Goal: Task Accomplishment & Management: Manage account settings

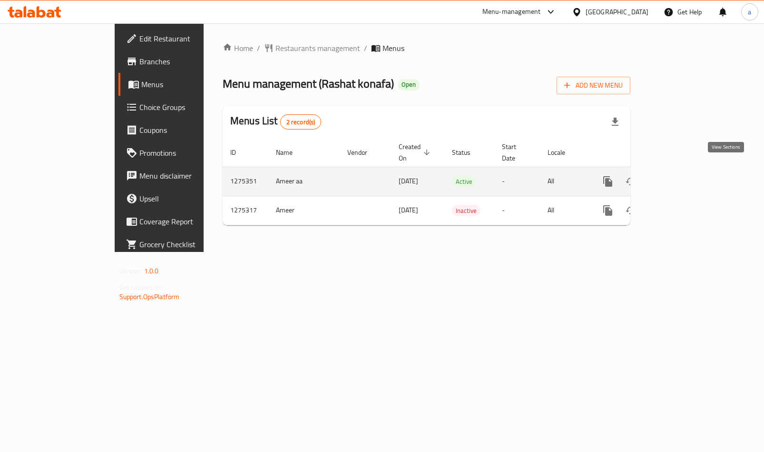
click at [683, 176] on icon "enhanced table" at bounding box center [676, 181] width 11 height 11
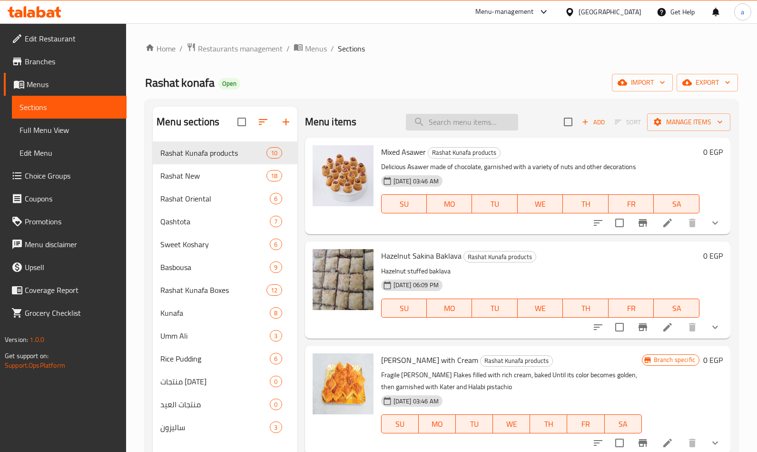
click at [487, 128] on input "search" at bounding box center [462, 122] width 112 height 17
paste input "بسيمة مكسرات"
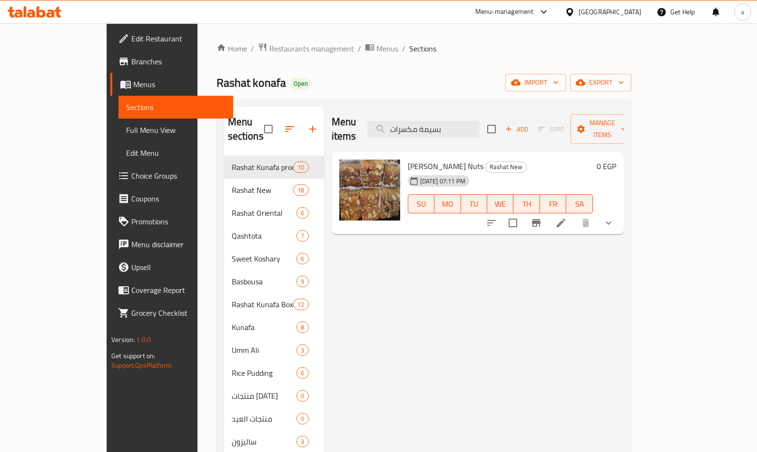
type input "بسيمة مكسرات"
click at [574, 214] on li at bounding box center [561, 222] width 27 height 17
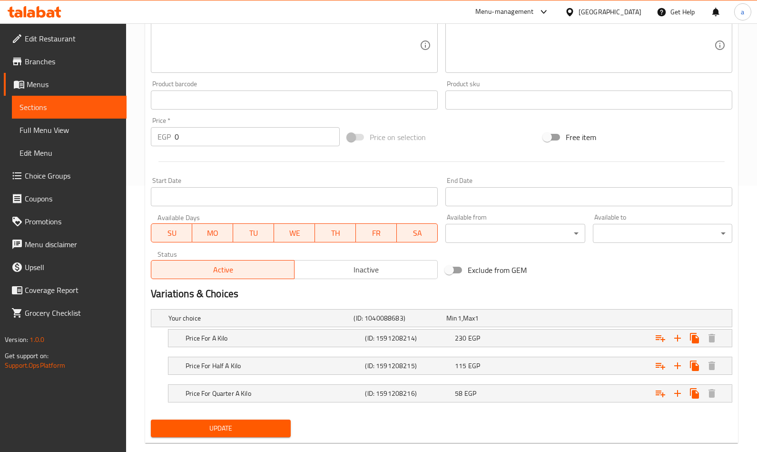
scroll to position [284, 0]
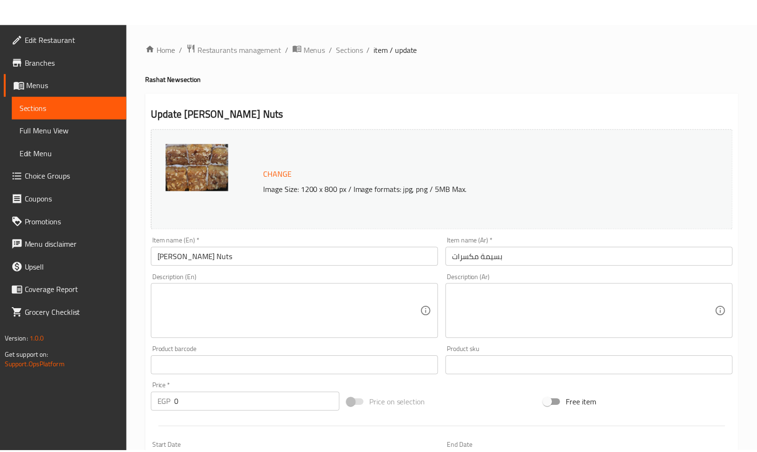
scroll to position [311, 0]
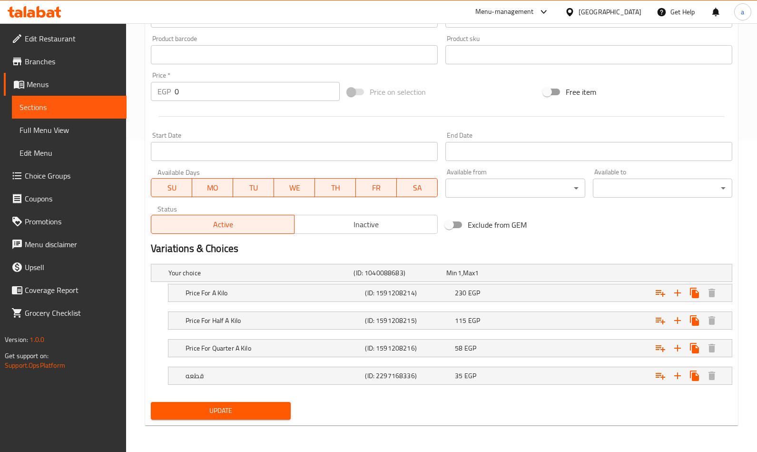
click at [33, 79] on span "Menus" at bounding box center [73, 84] width 92 height 11
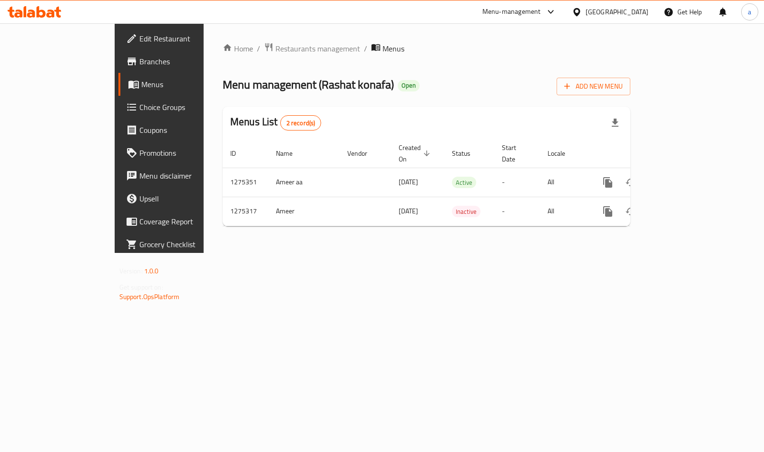
click at [139, 57] on span "Branches" at bounding box center [186, 61] width 95 height 11
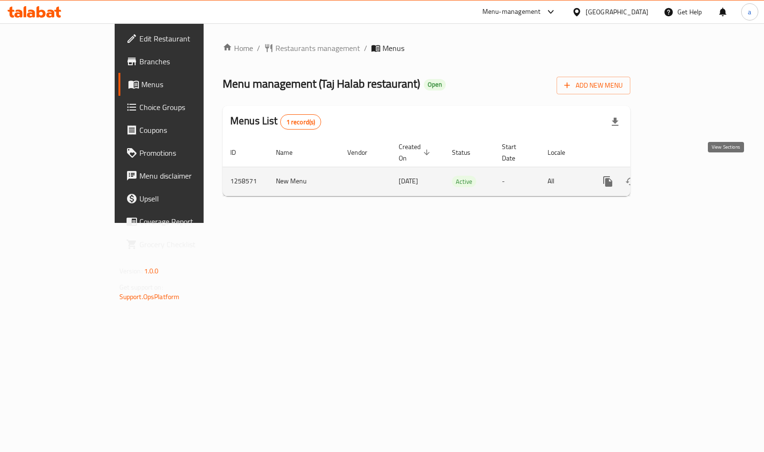
click at [683, 176] on icon "enhanced table" at bounding box center [676, 181] width 11 height 11
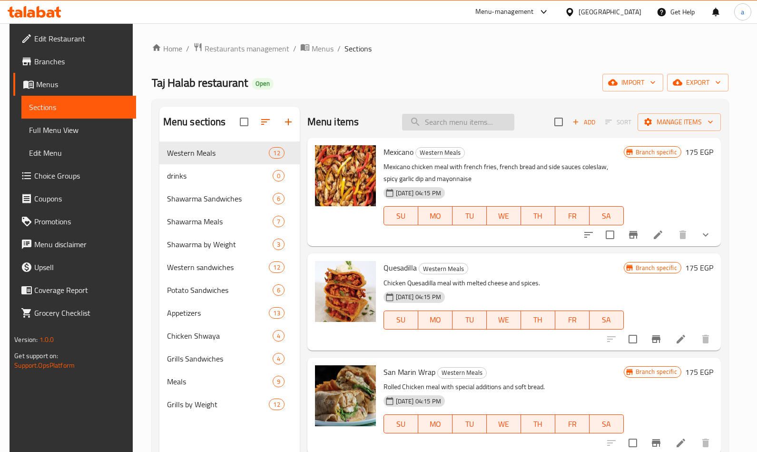
click at [429, 120] on input "search" at bounding box center [458, 122] width 112 height 17
paste input "ربع فرخه ورك"
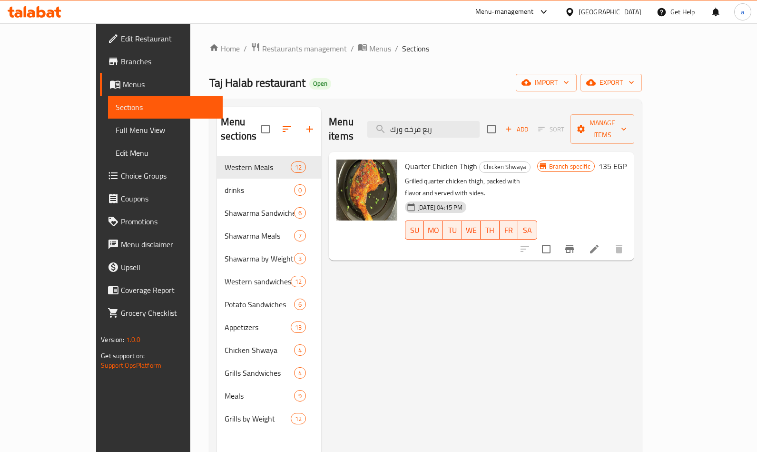
type input "ربع فرخه ورك"
click at [608, 240] on li at bounding box center [594, 248] width 27 height 17
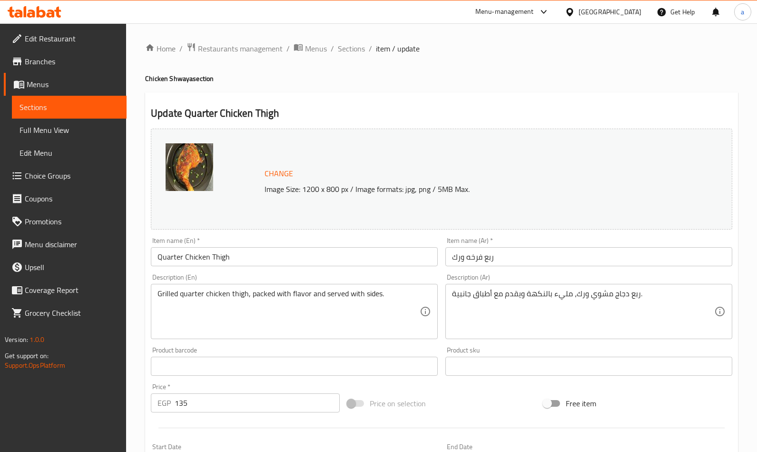
click at [36, 178] on span "Choice Groups" at bounding box center [72, 175] width 94 height 11
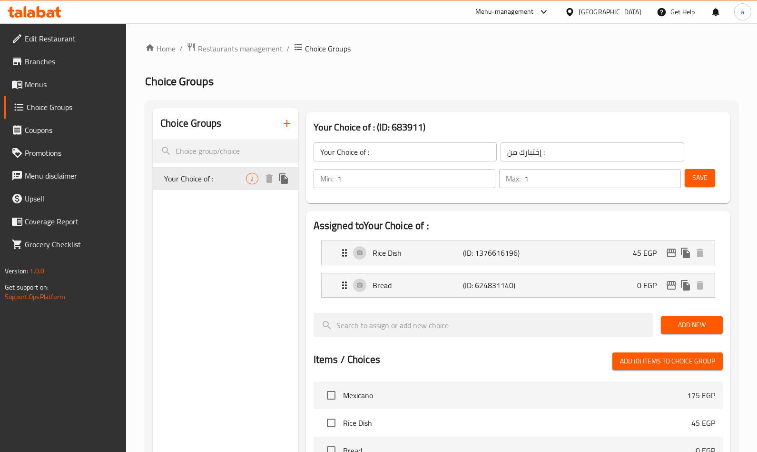
click at [183, 183] on span "Your Choice of :" at bounding box center [205, 178] width 82 height 11
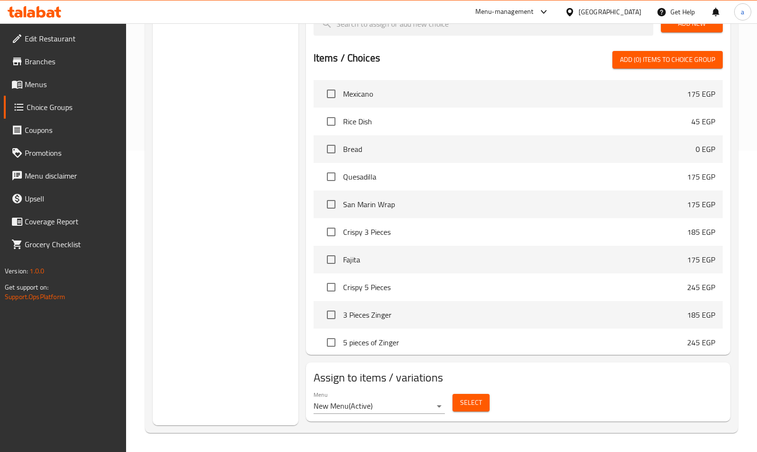
click at [455, 398] on button "Select" at bounding box center [471, 403] width 37 height 18
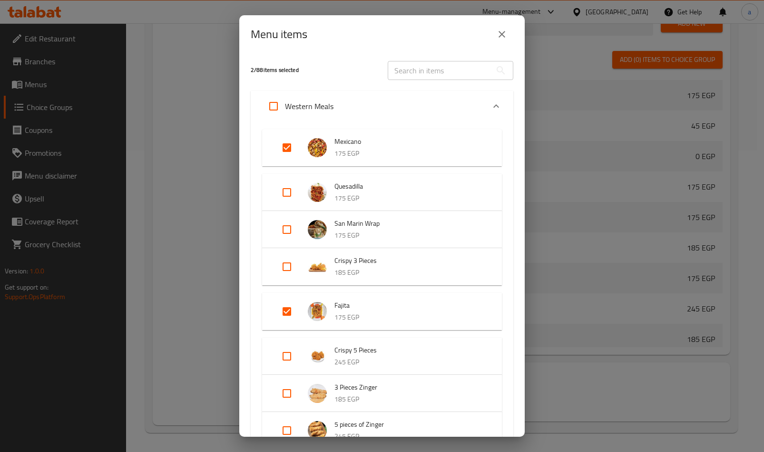
click at [436, 70] on input "text" at bounding box center [440, 70] width 104 height 19
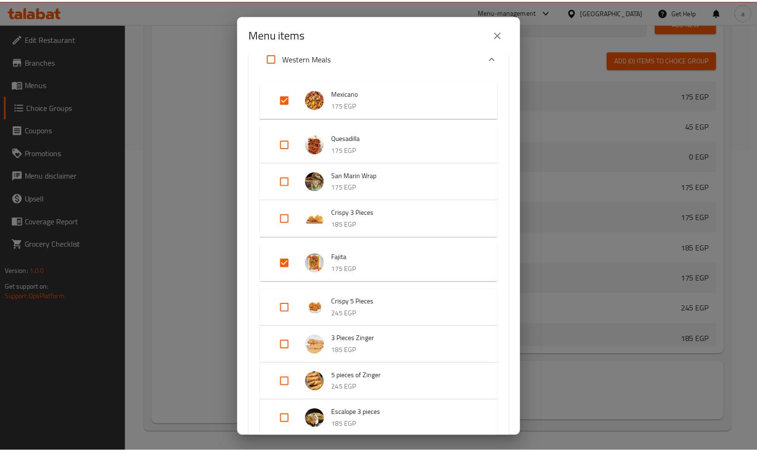
scroll to position [0, 0]
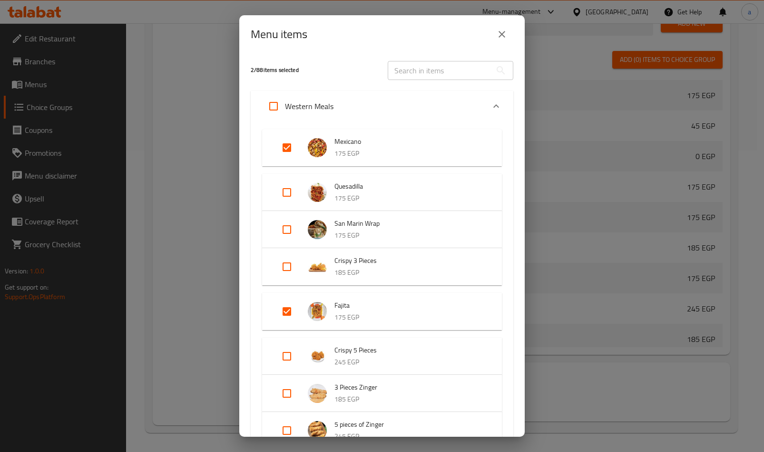
click at [198, 159] on div "Menu items 2 / 88 items selected ​ Western Meals Mexicano 175 EGP Quesadilla 17…" at bounding box center [382, 226] width 764 height 452
click at [505, 34] on icon "close" at bounding box center [501, 34] width 11 height 11
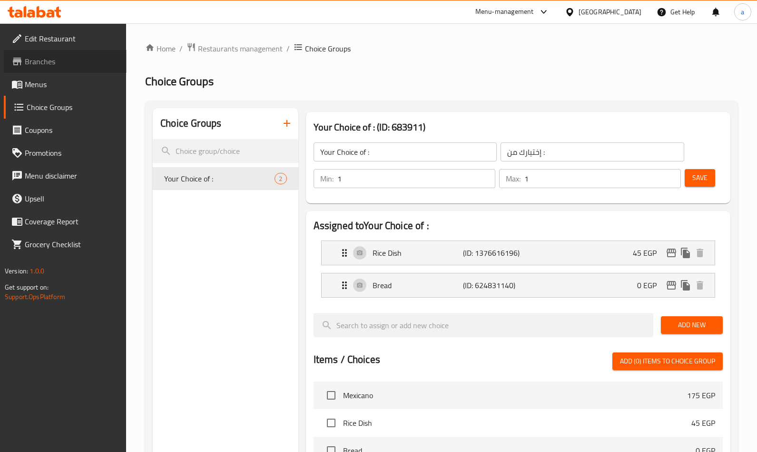
click at [20, 61] on icon at bounding box center [17, 62] width 9 height 8
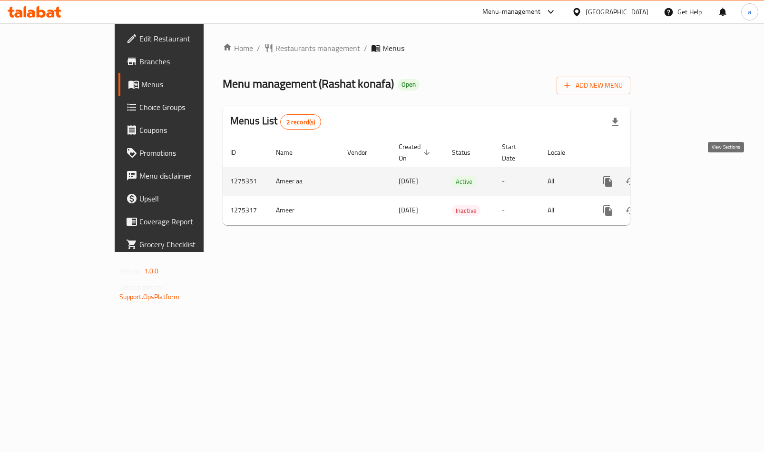
drag, startPoint x: 0, startPoint y: 0, endPoint x: 725, endPoint y: 176, distance: 745.8
click at [683, 176] on icon "enhanced table" at bounding box center [676, 181] width 11 height 11
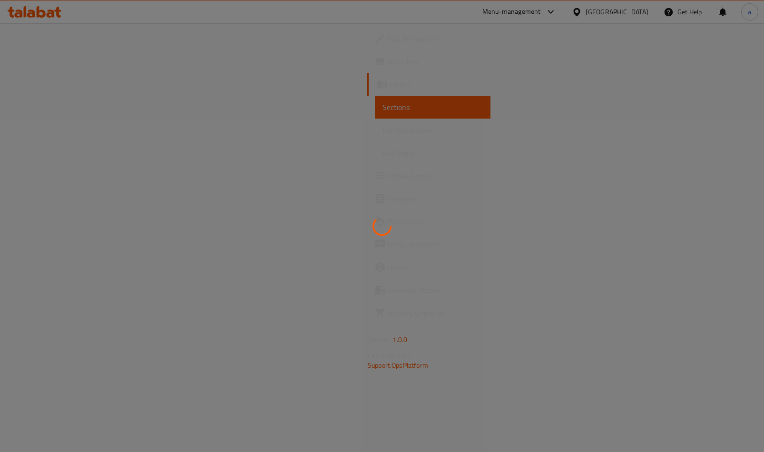
click at [497, 92] on div at bounding box center [382, 226] width 764 height 452
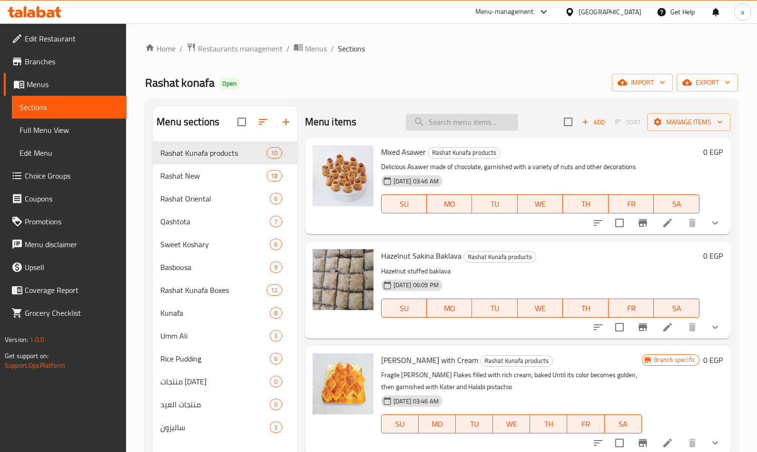
click at [449, 121] on input "search" at bounding box center [462, 122] width 112 height 17
paste input "رموش الست"
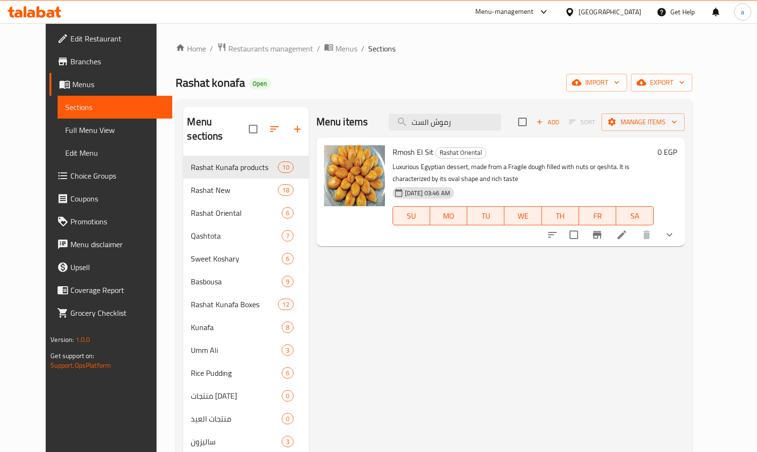
type input "رموش الست"
click at [626, 235] on icon at bounding box center [622, 234] width 9 height 9
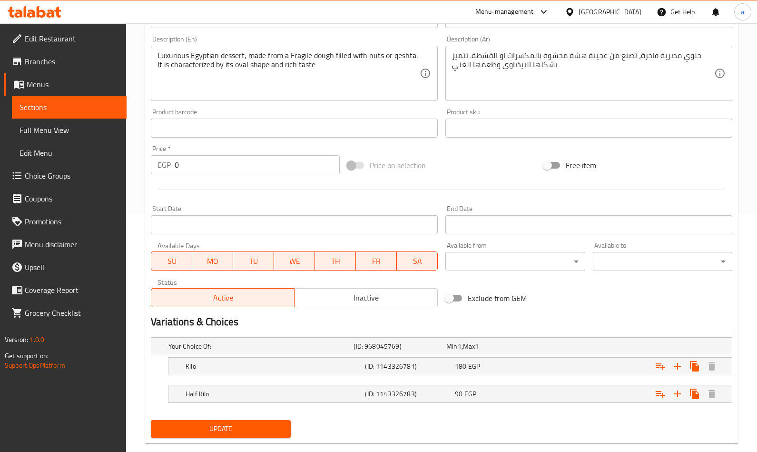
scroll to position [256, 0]
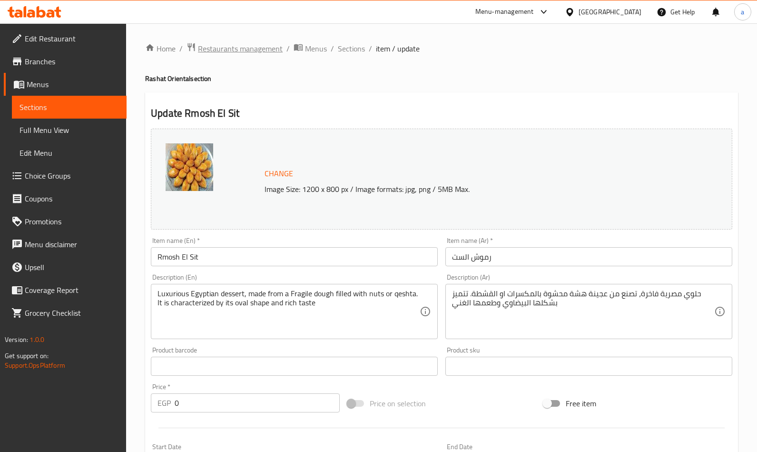
click at [217, 54] on span "Restaurants management" at bounding box center [240, 48] width 85 height 11
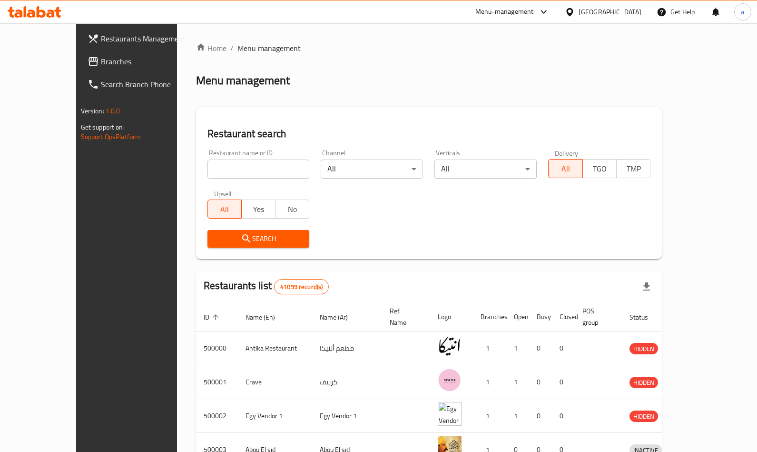
click at [101, 63] on span "Branches" at bounding box center [148, 61] width 94 height 11
